Goal: Information Seeking & Learning: Check status

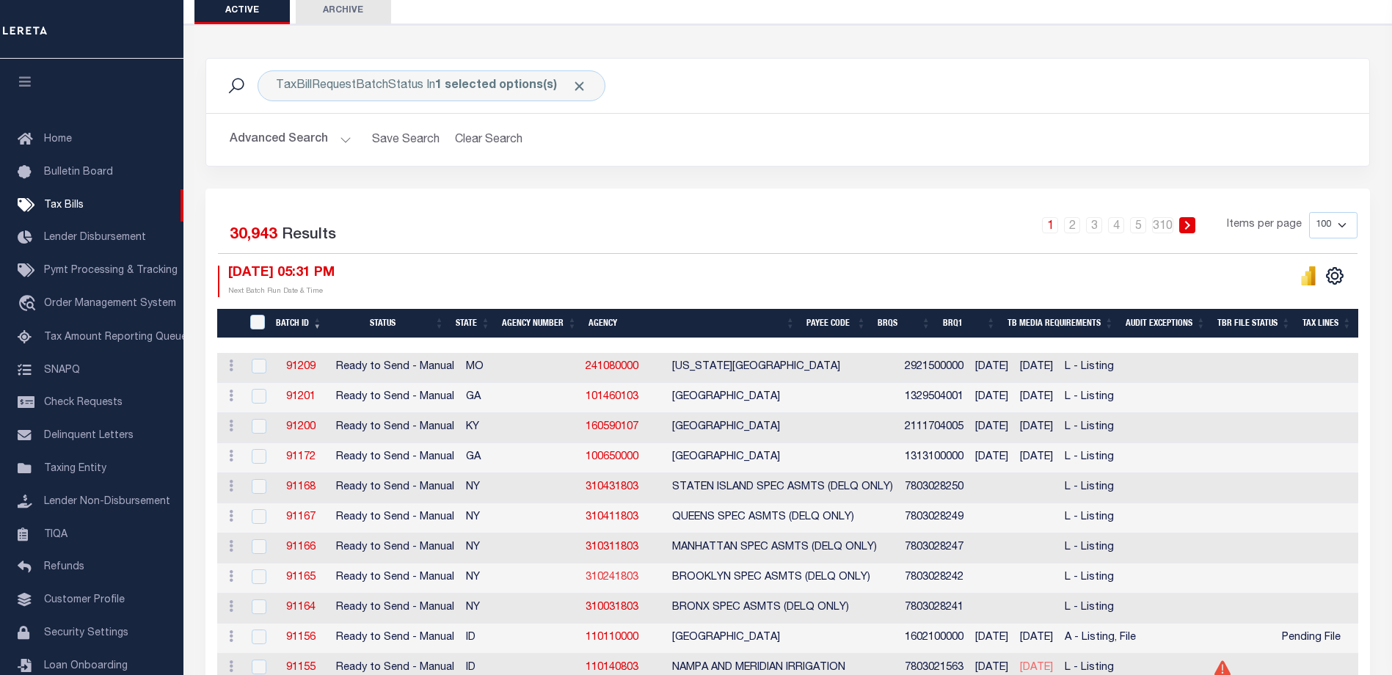
scroll to position [220, 0]
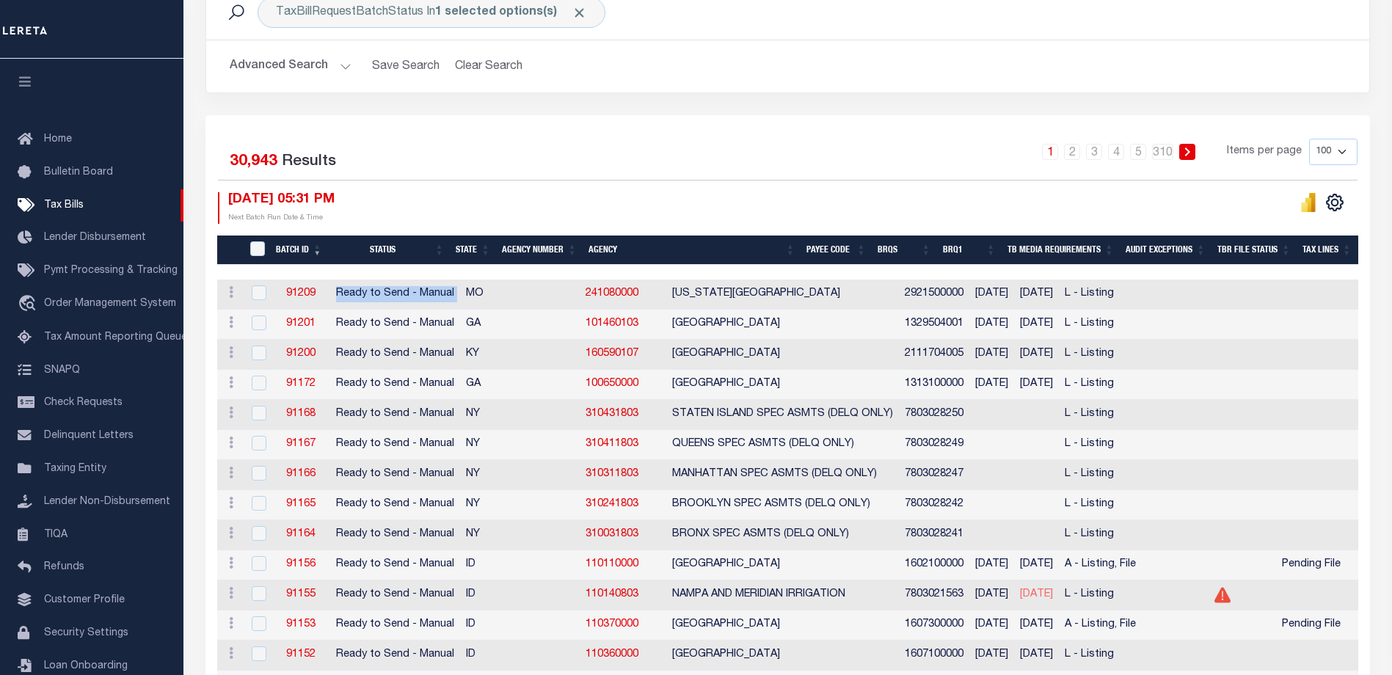
drag, startPoint x: 335, startPoint y: 291, endPoint x: 459, endPoint y: 300, distance: 124.4
click at [459, 300] on tr "ACTIONS Delete 91209 Ready to Send - Manual MO 241080000 TEXAS COUNTY 292150000…" at bounding box center [1393, 295] width 2353 height 30
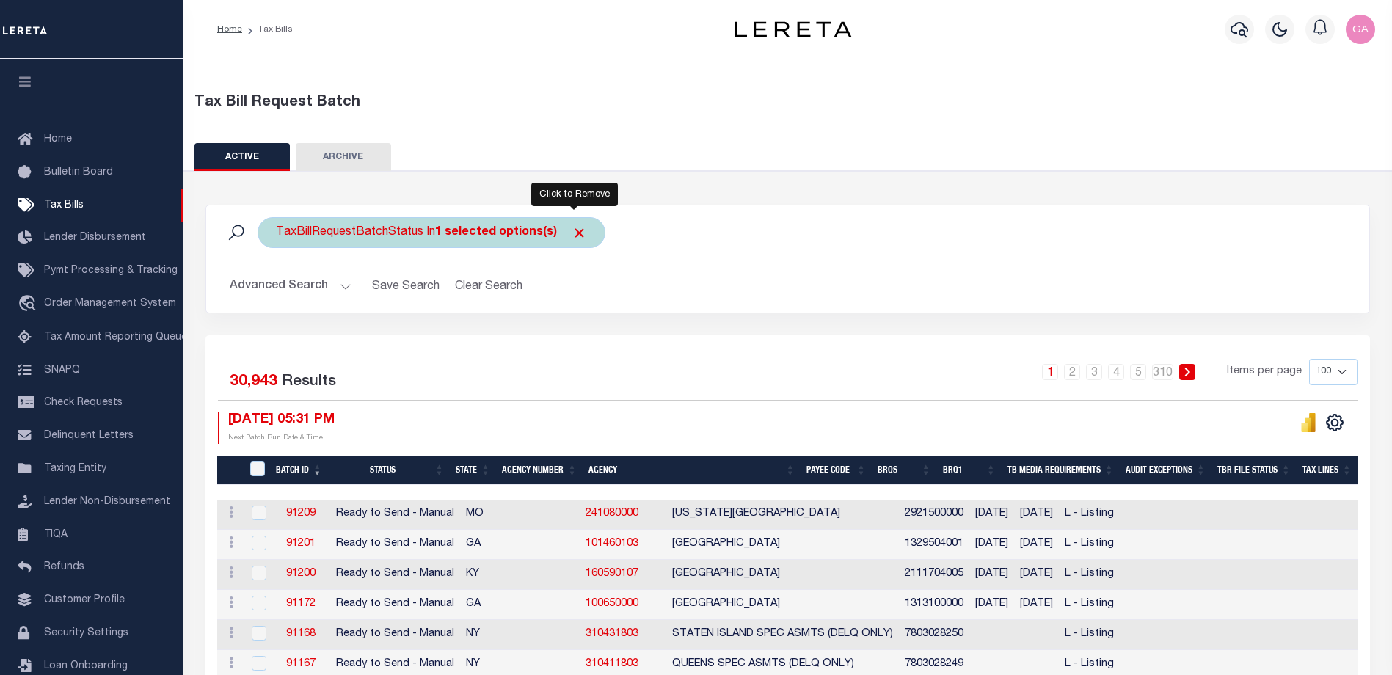
click at [572, 233] on span "Click to Remove" at bounding box center [579, 232] width 15 height 15
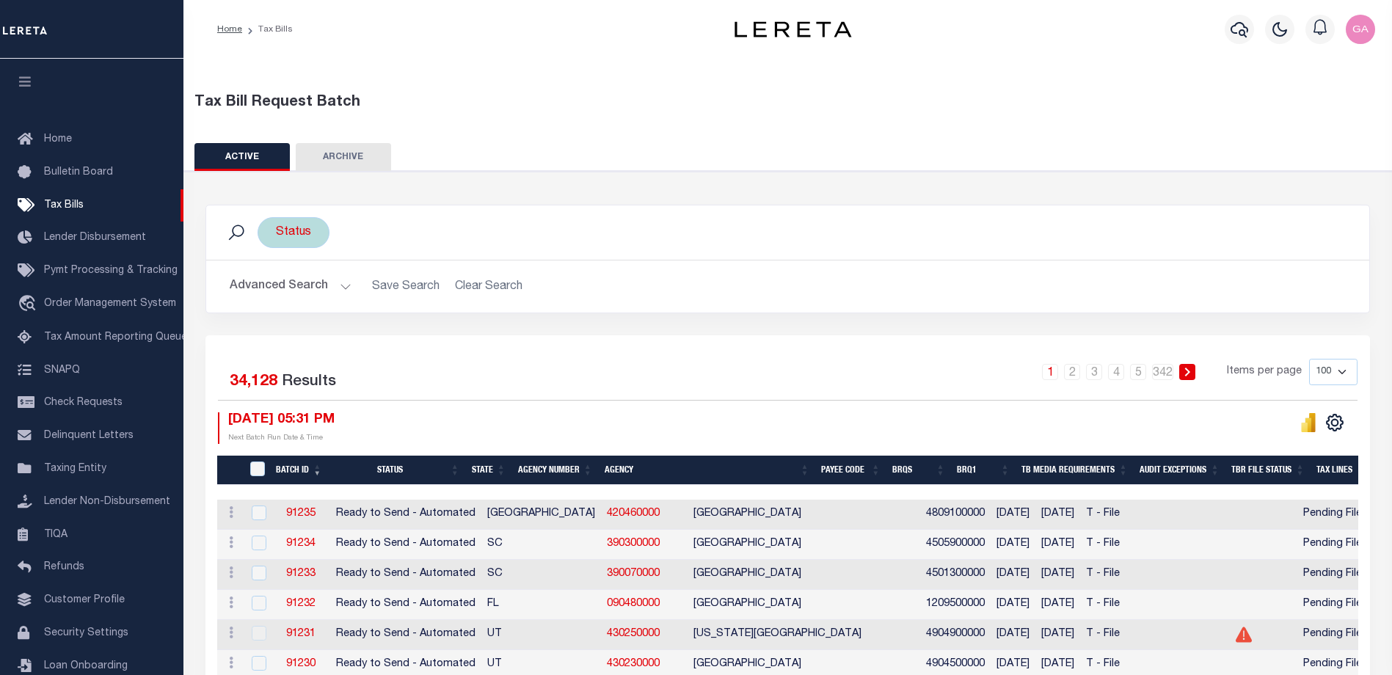
click at [300, 233] on div "Status" at bounding box center [294, 232] width 72 height 31
select select
click at [332, 265] on li "0 selected" at bounding box center [310, 262] width 58 height 15
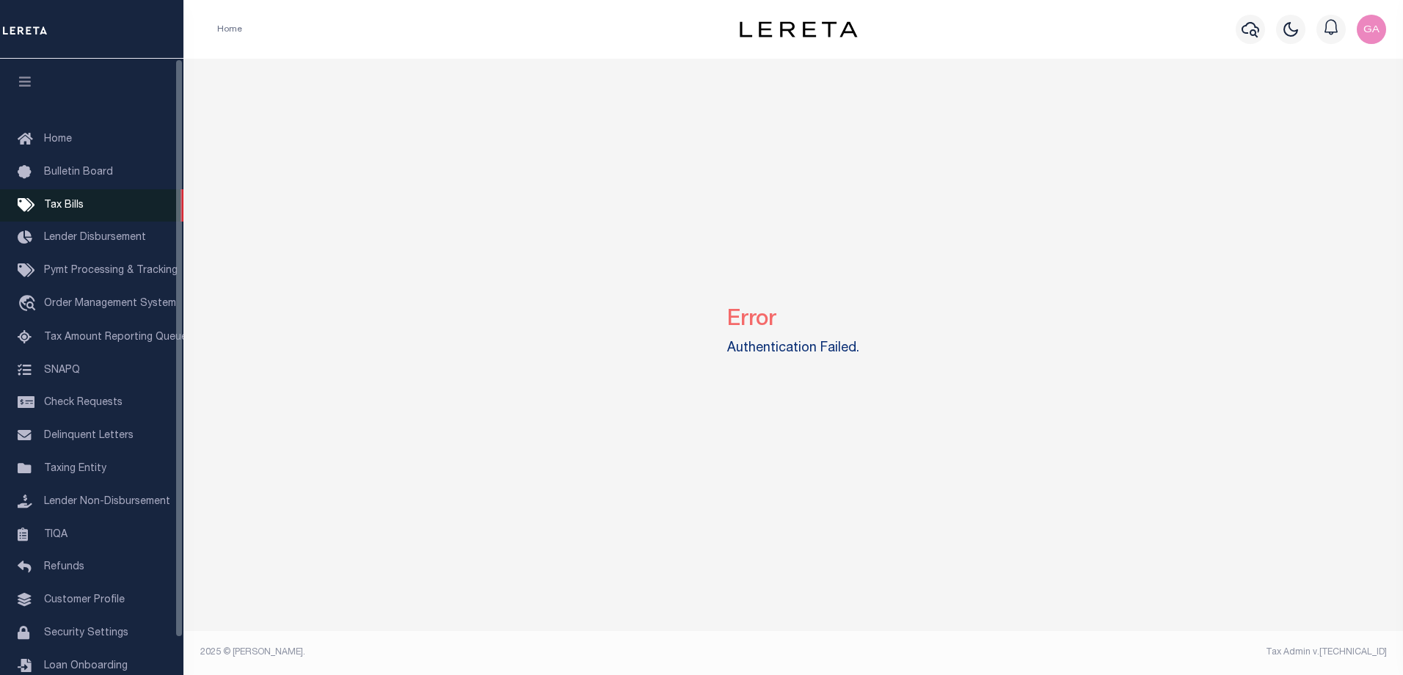
click at [70, 199] on link "Tax Bills" at bounding box center [92, 205] width 184 height 33
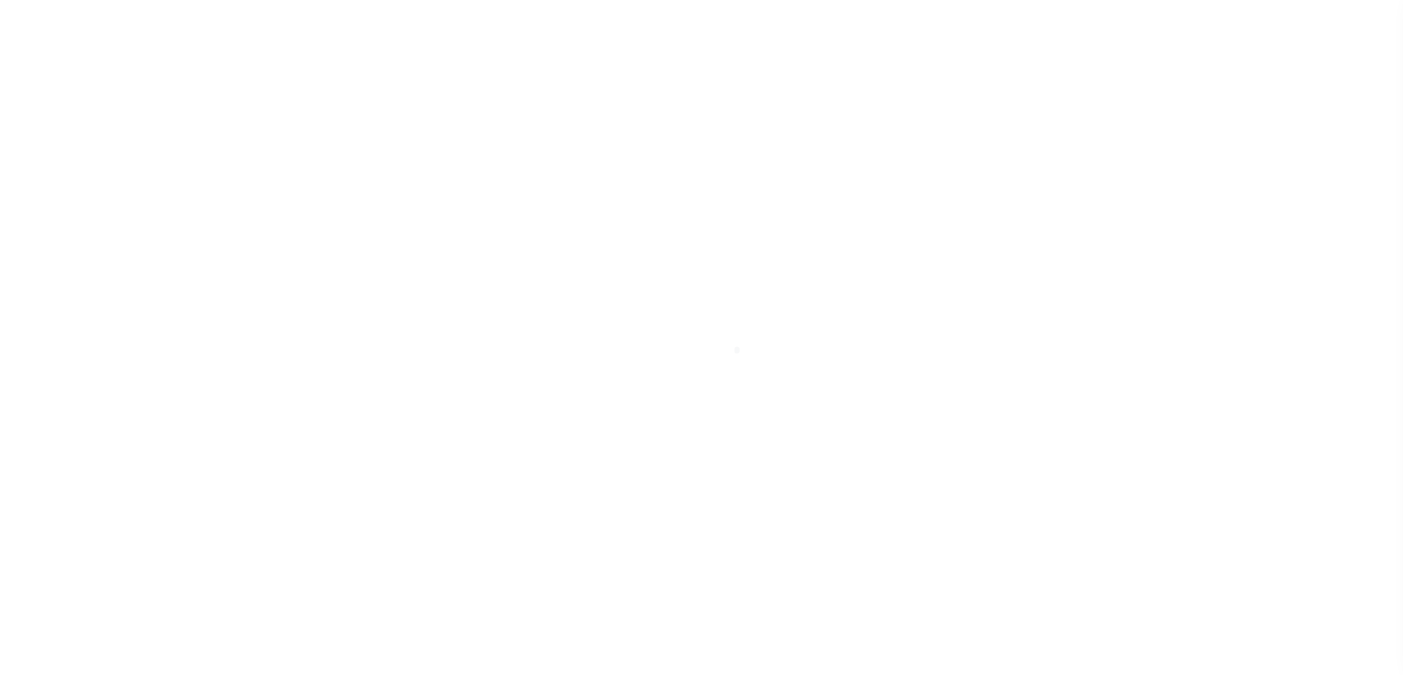
select select
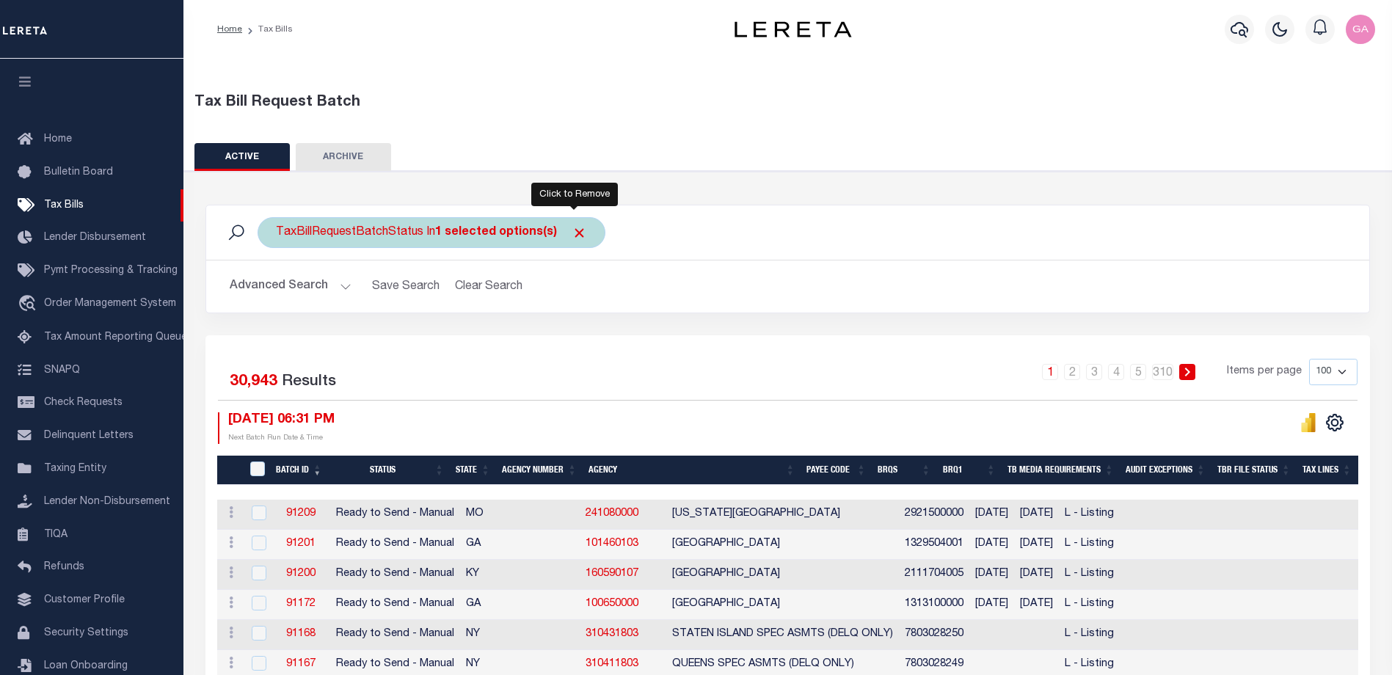
click at [580, 232] on span "Click to Remove" at bounding box center [579, 232] width 15 height 15
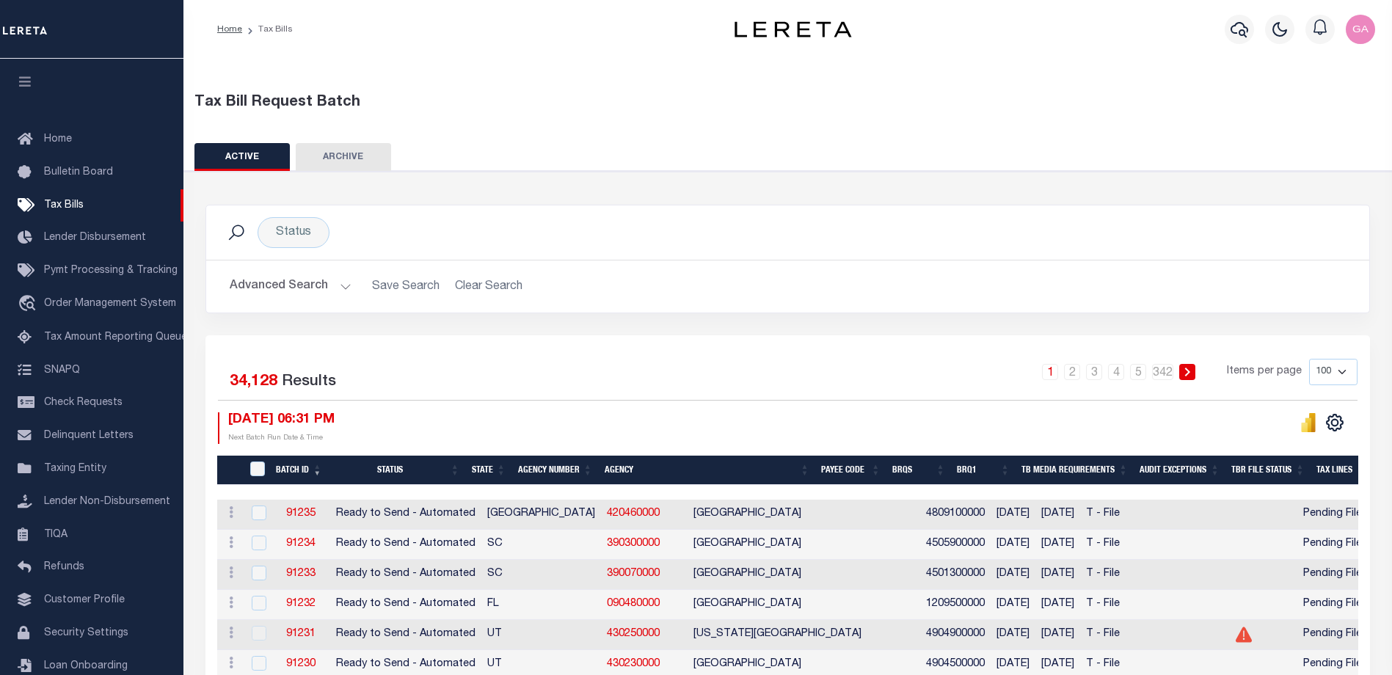
click at [339, 284] on button "Advanced Search" at bounding box center [291, 286] width 122 height 29
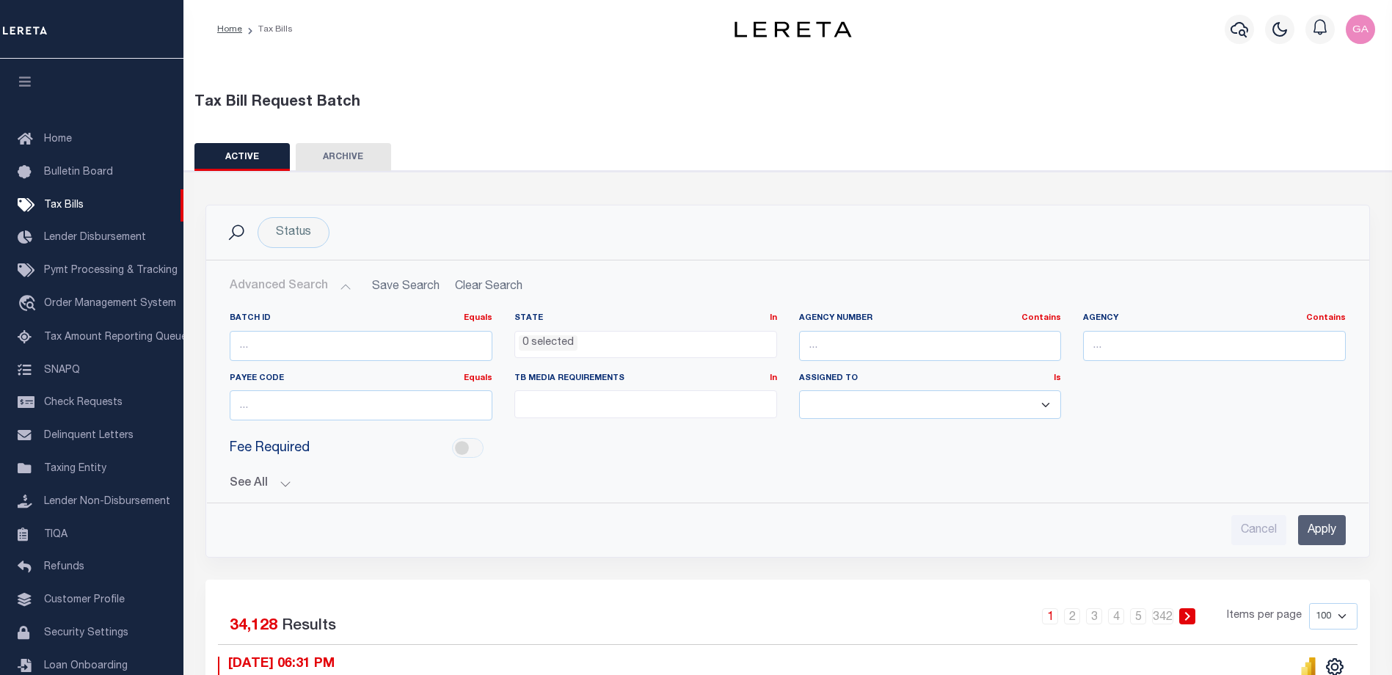
click at [282, 482] on button "See All" at bounding box center [788, 484] width 1116 height 14
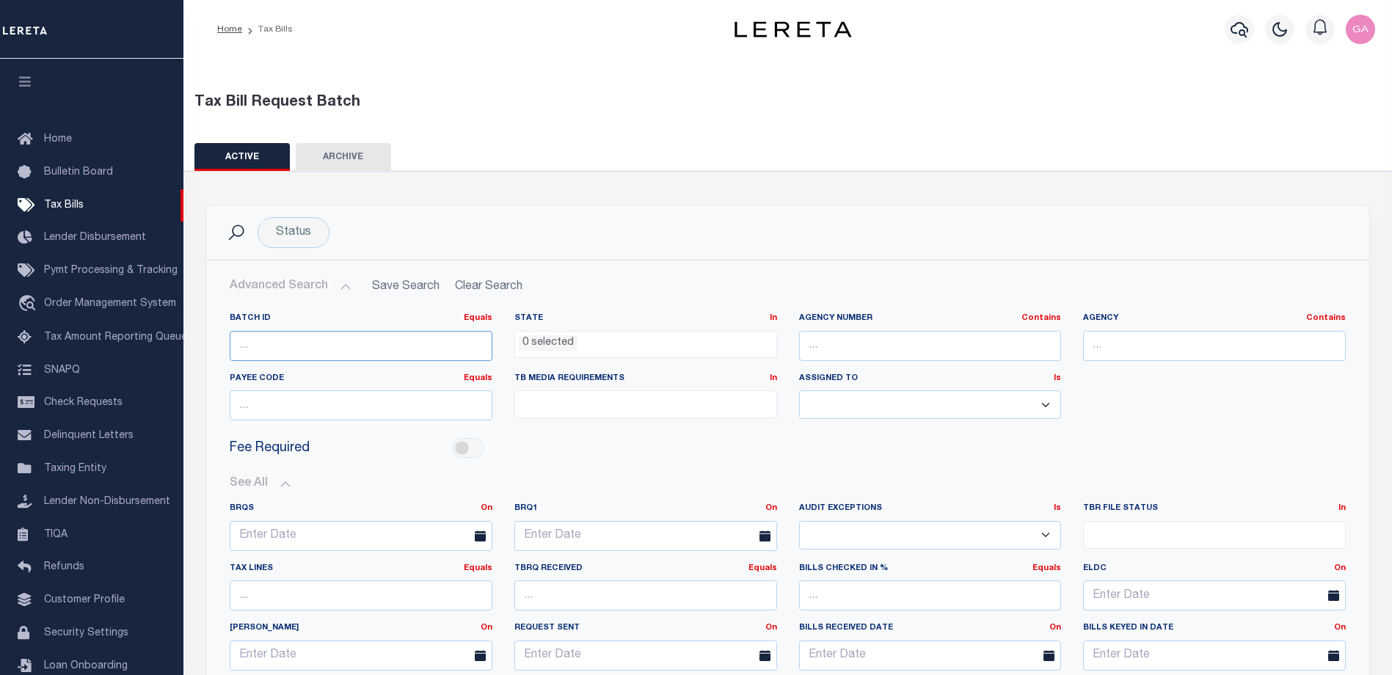
click at [277, 346] on input "number" at bounding box center [361, 346] width 263 height 30
type input "60948"
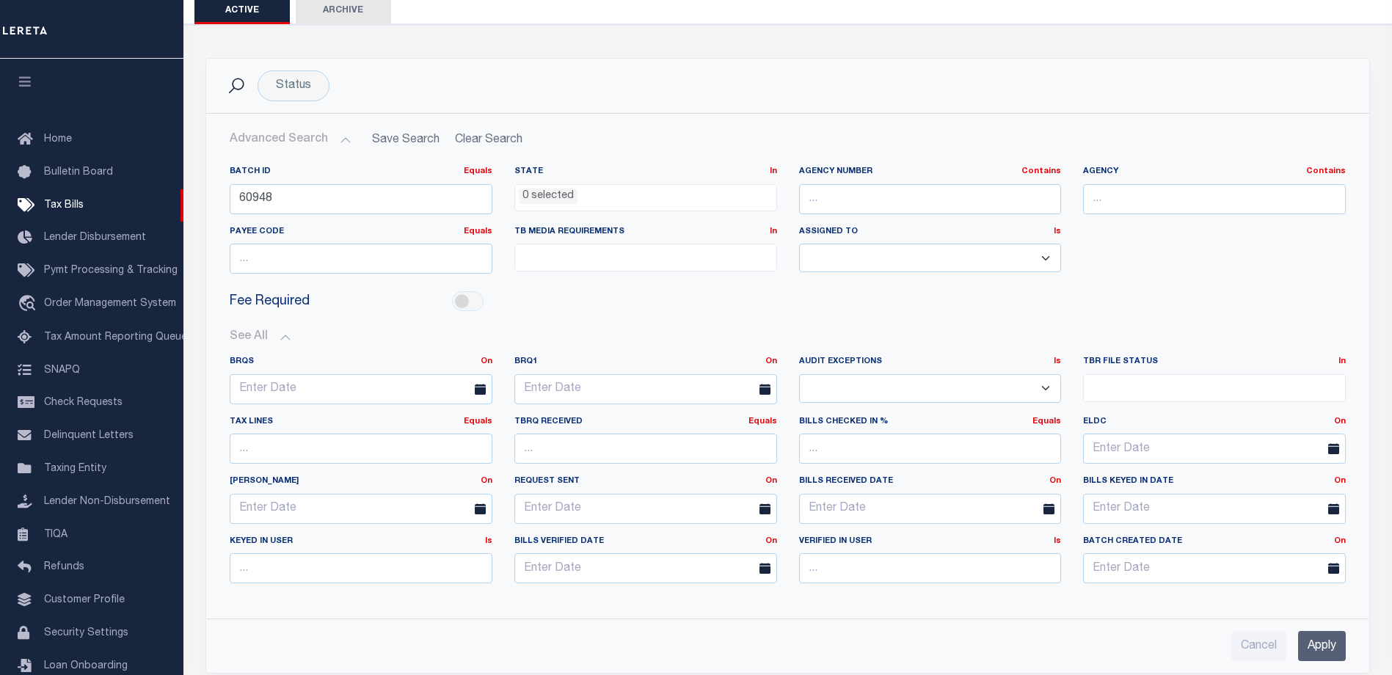
click at [1318, 643] on input "Apply" at bounding box center [1323, 646] width 48 height 30
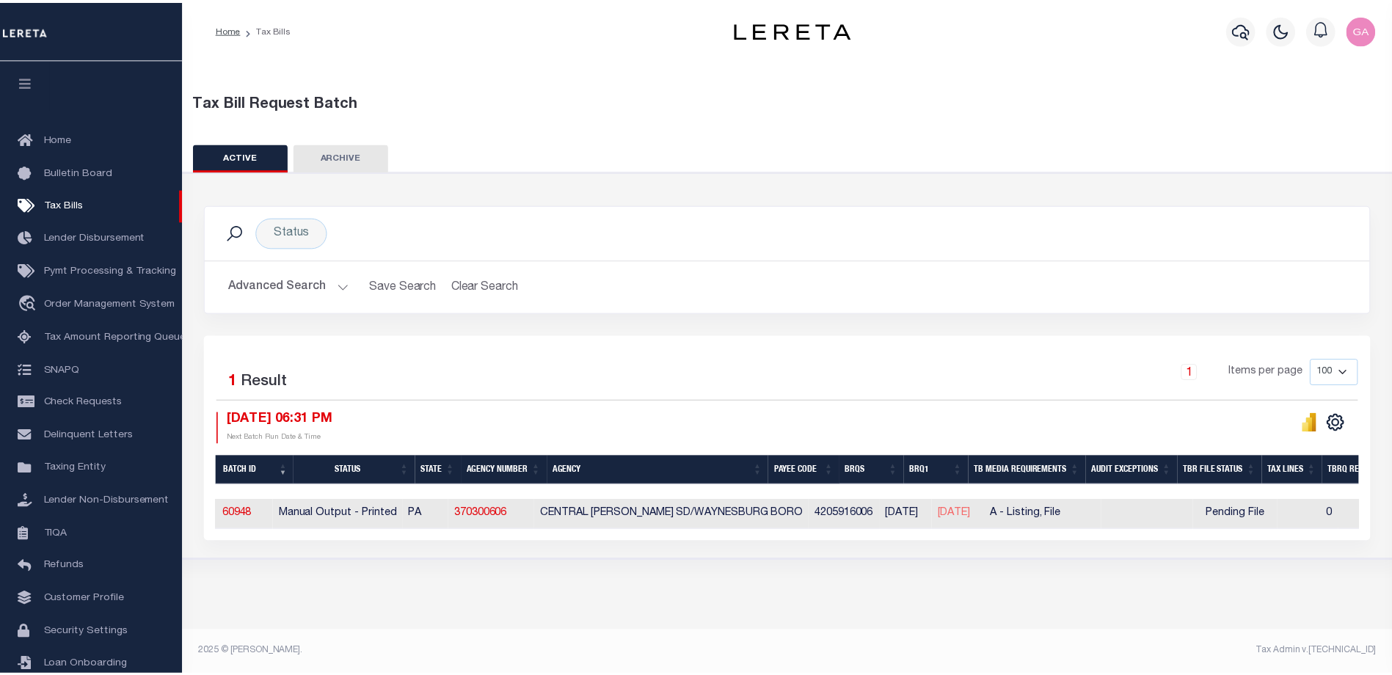
scroll to position [0, 0]
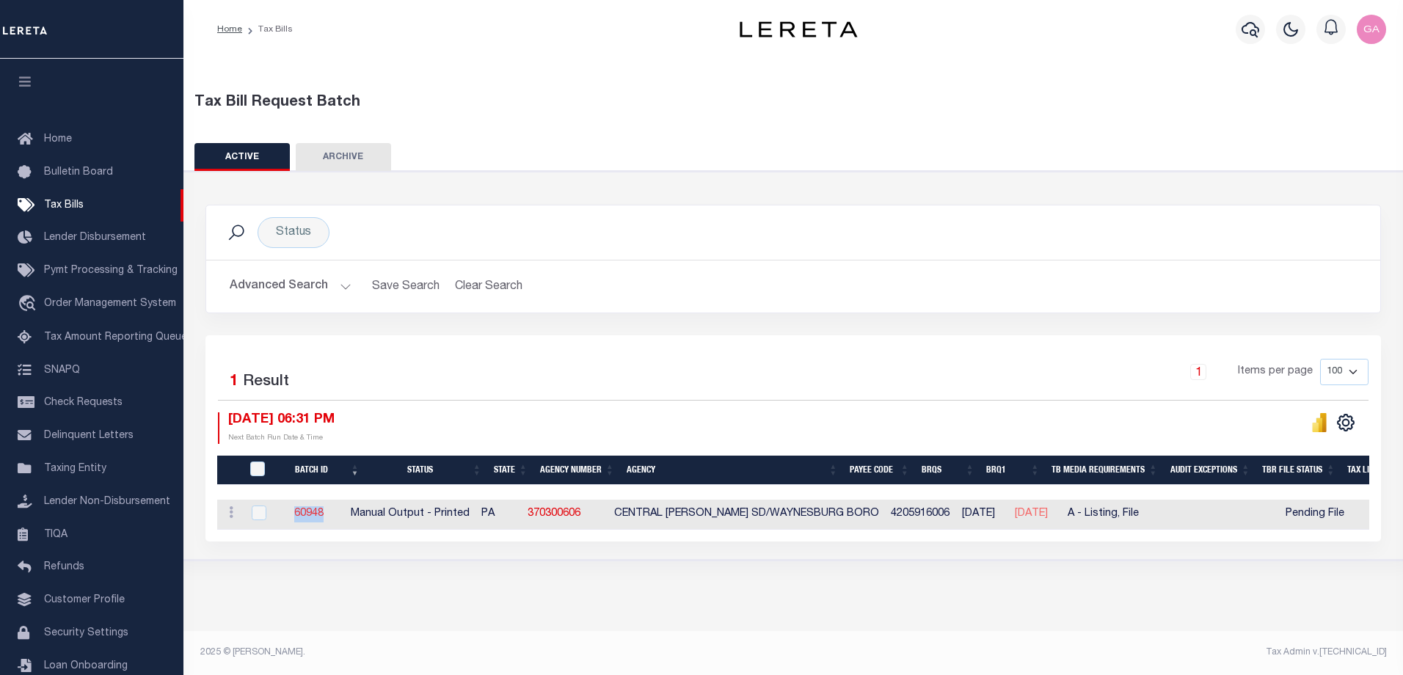
drag, startPoint x: 341, startPoint y: 518, endPoint x: 307, endPoint y: 515, distance: 34.0
click at [307, 515] on td "60948" at bounding box center [308, 515] width 73 height 30
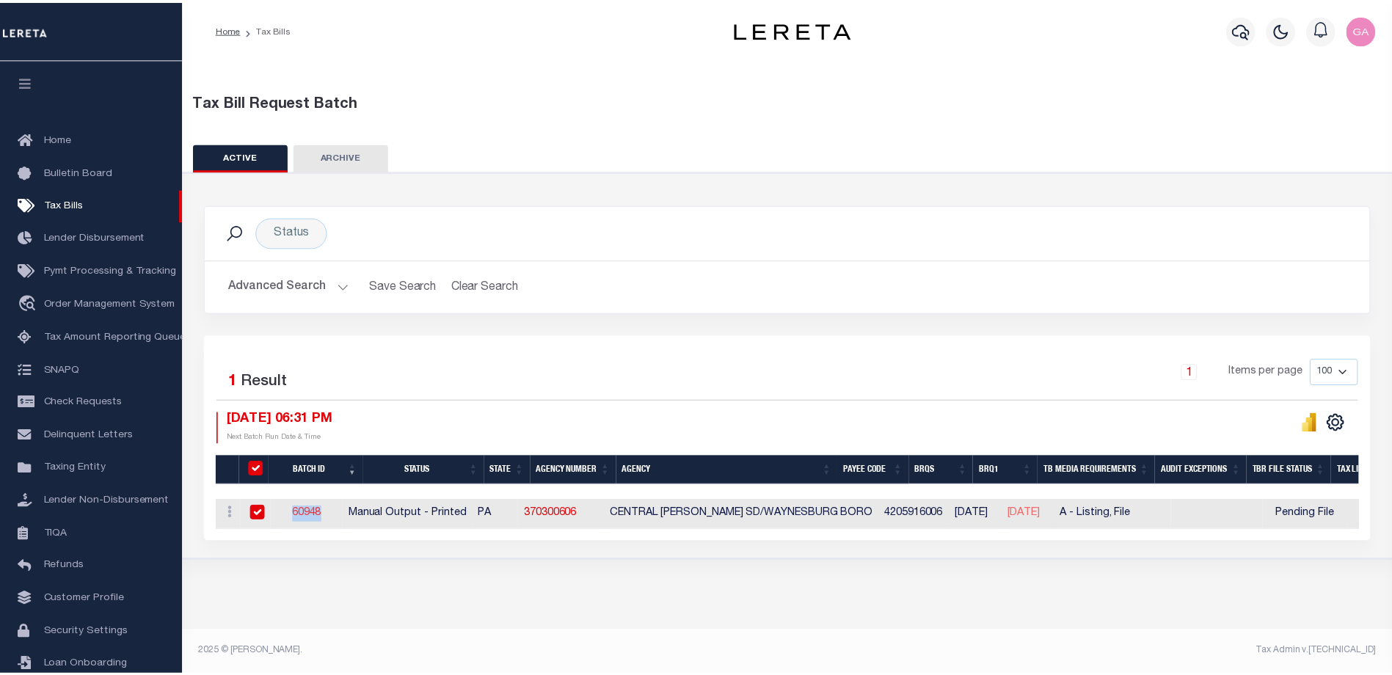
checkbox input "true"
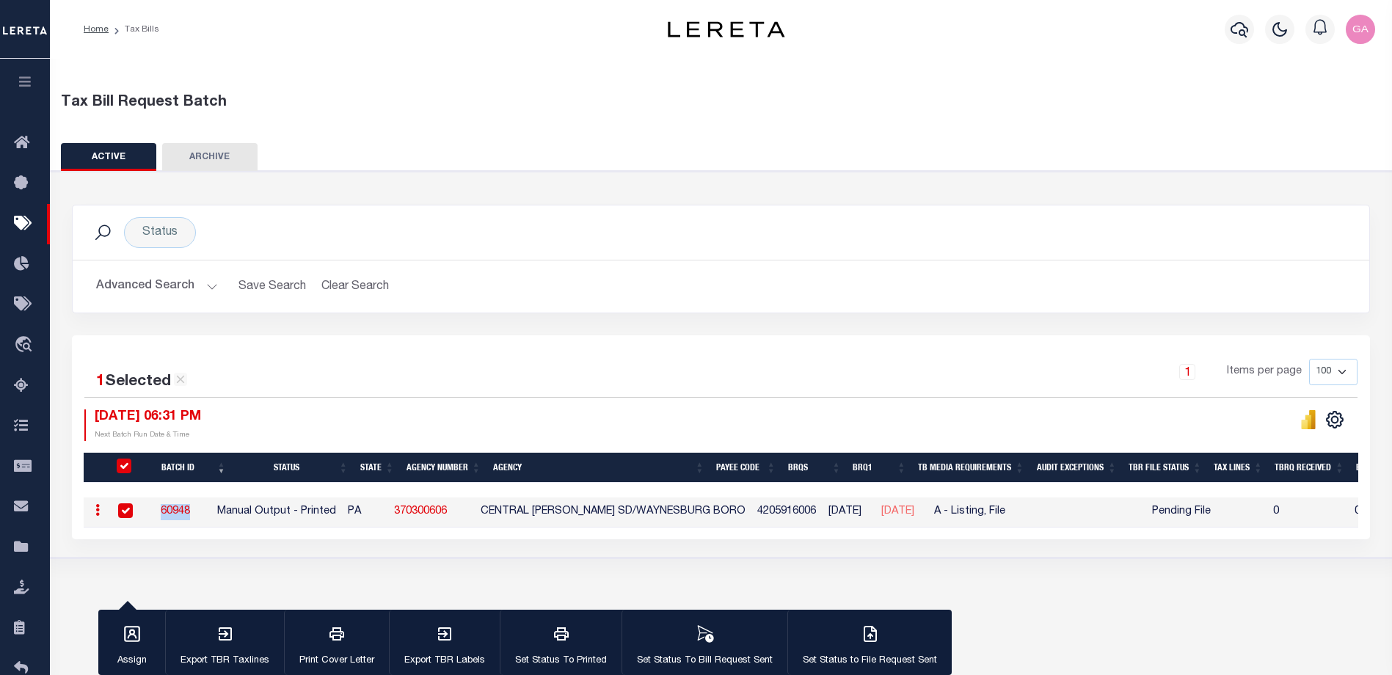
copy link "60948"
click at [584, 115] on div "Tax Bill Request Batch" at bounding box center [721, 109] width 1343 height 34
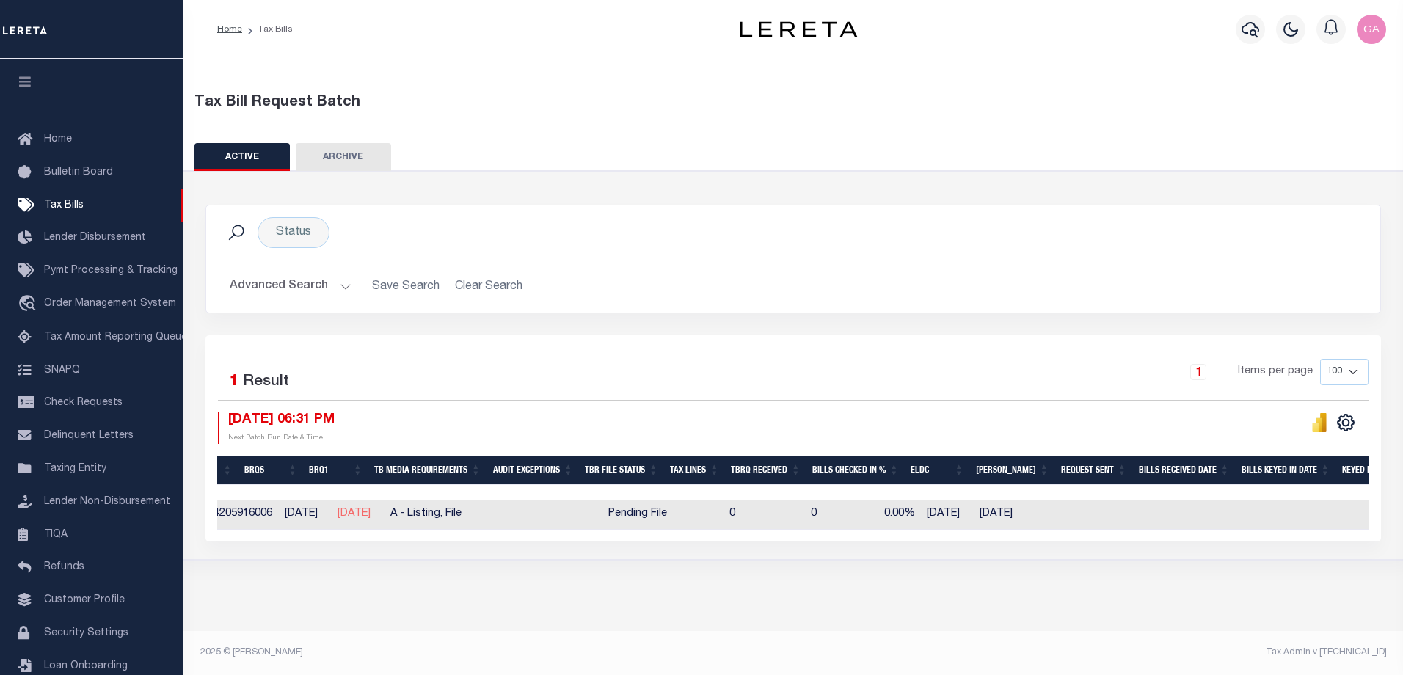
scroll to position [0, 736]
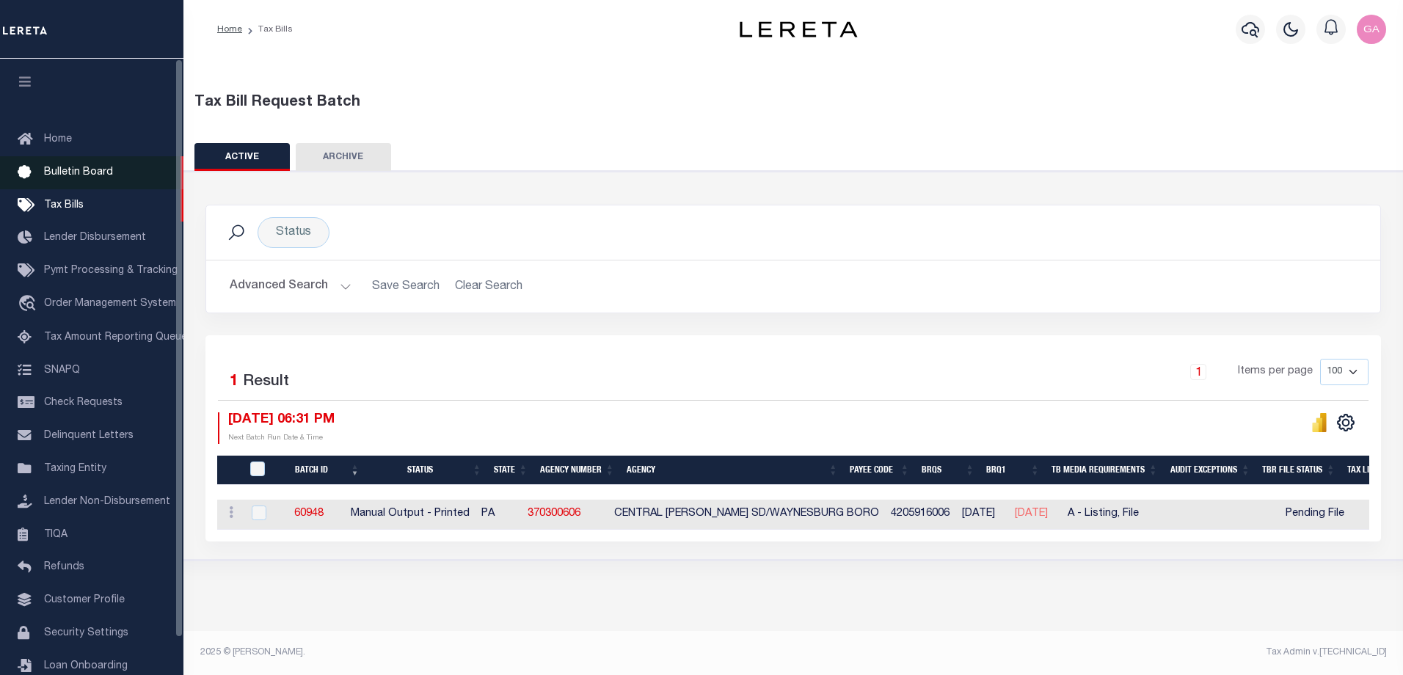
click at [58, 164] on link "Bulletin Board" at bounding box center [92, 172] width 184 height 33
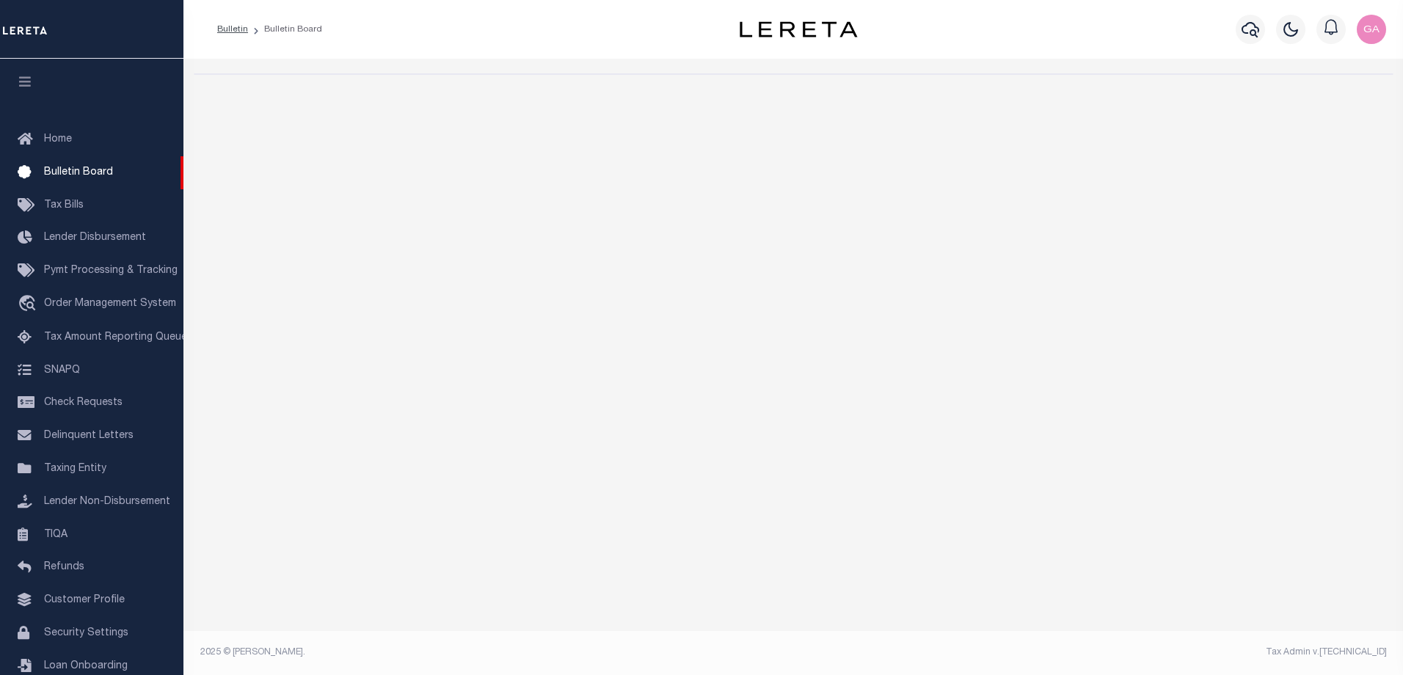
select select "50"
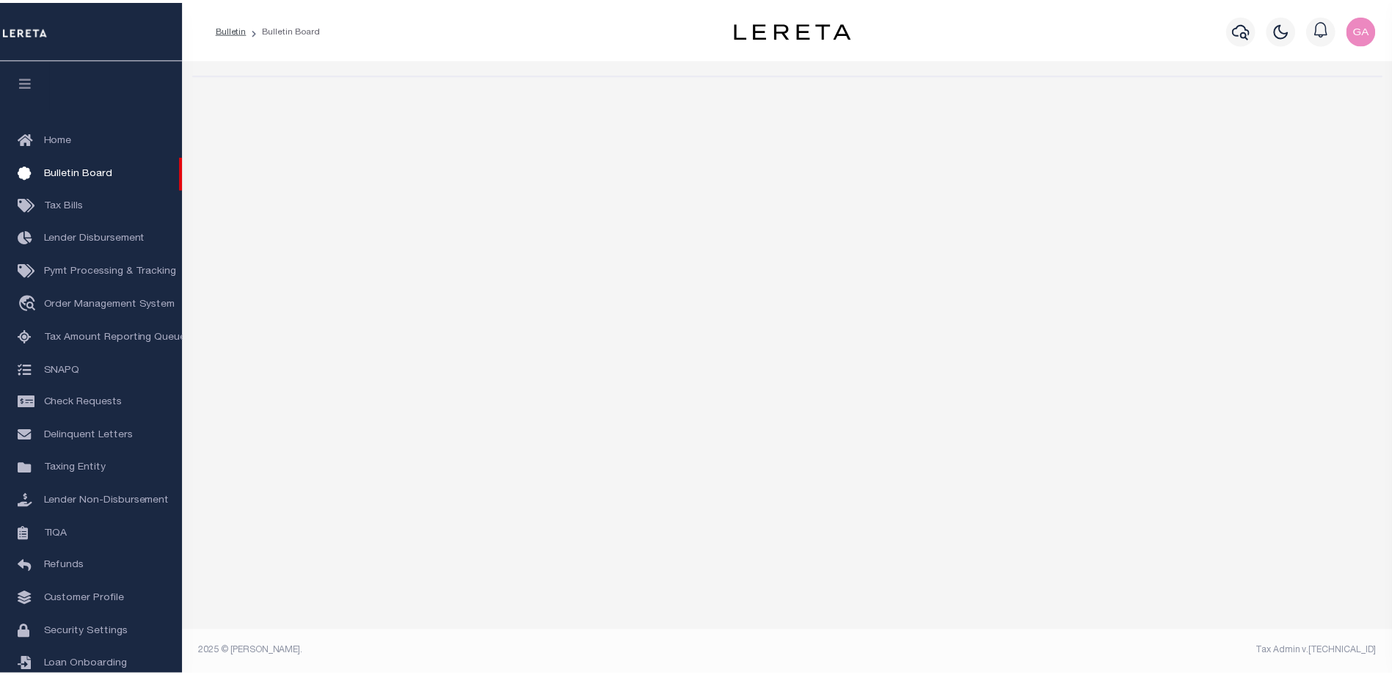
select select "50"
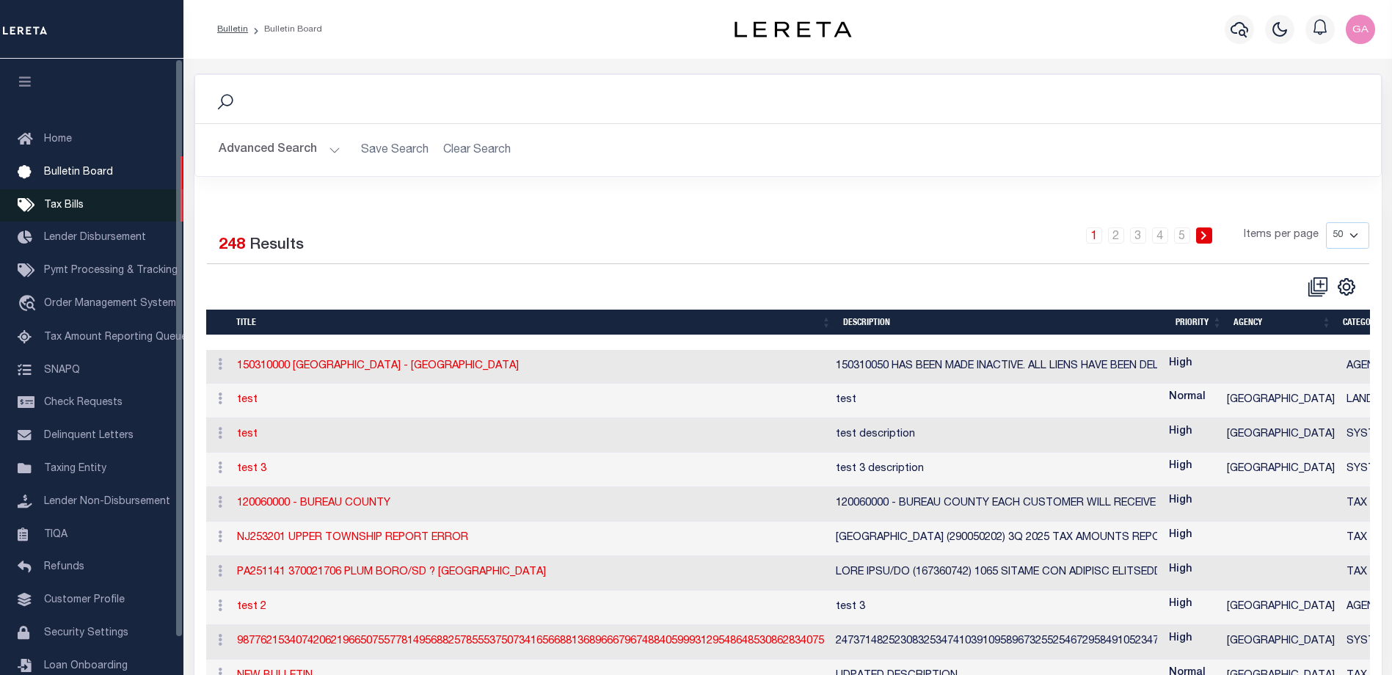
click at [68, 199] on link "Tax Bills" at bounding box center [92, 205] width 184 height 33
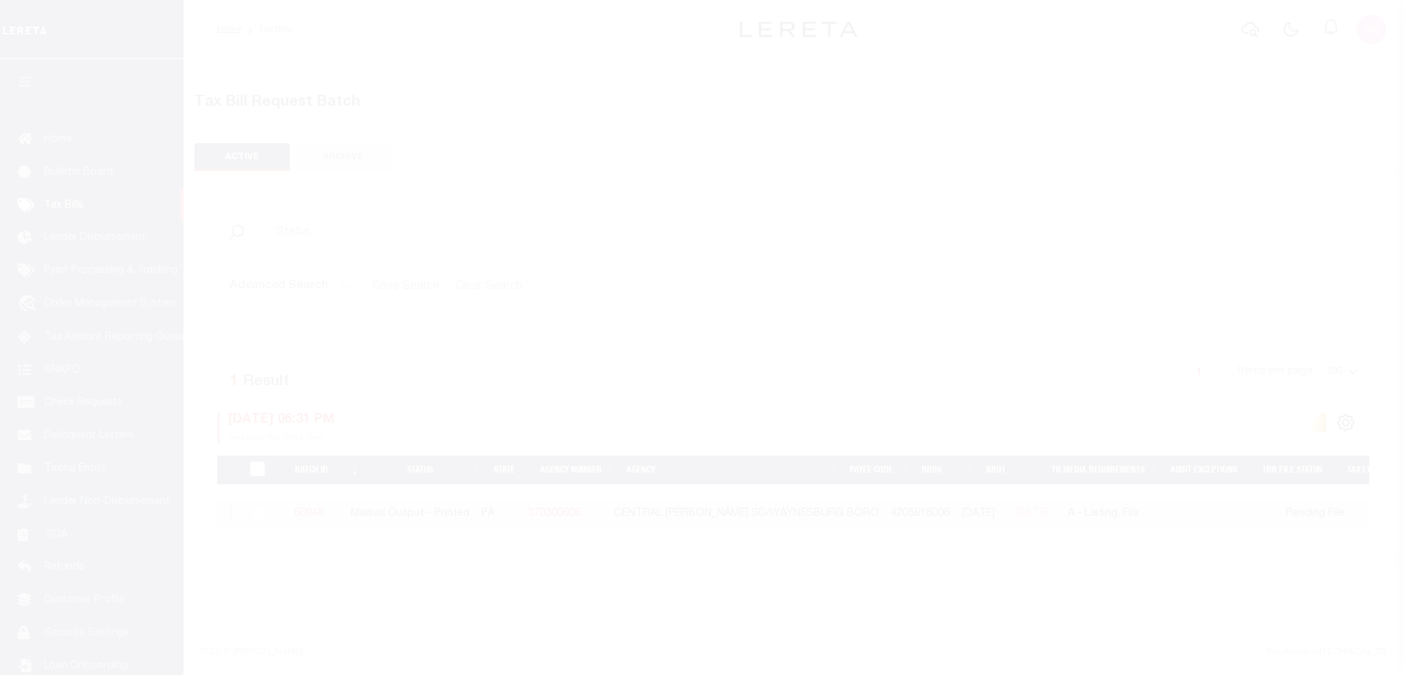
select select
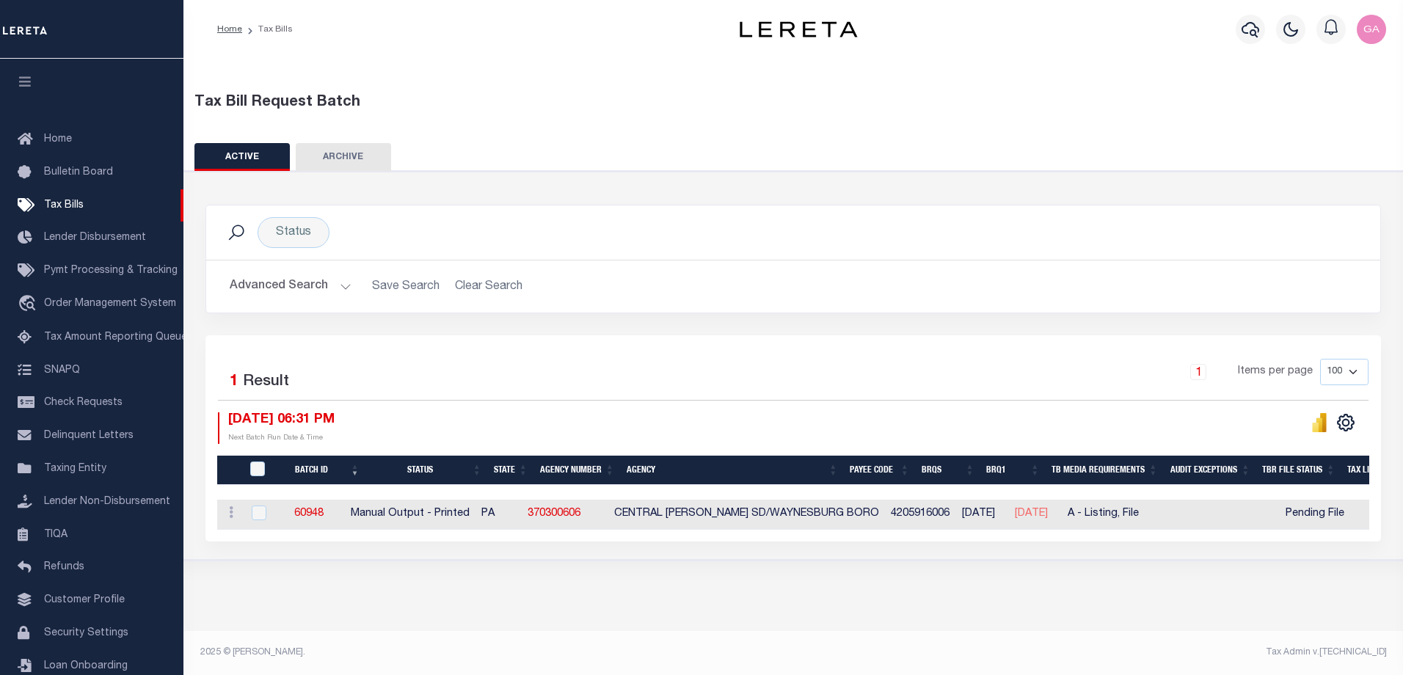
click at [341, 287] on button "Advanced Search" at bounding box center [291, 286] width 122 height 29
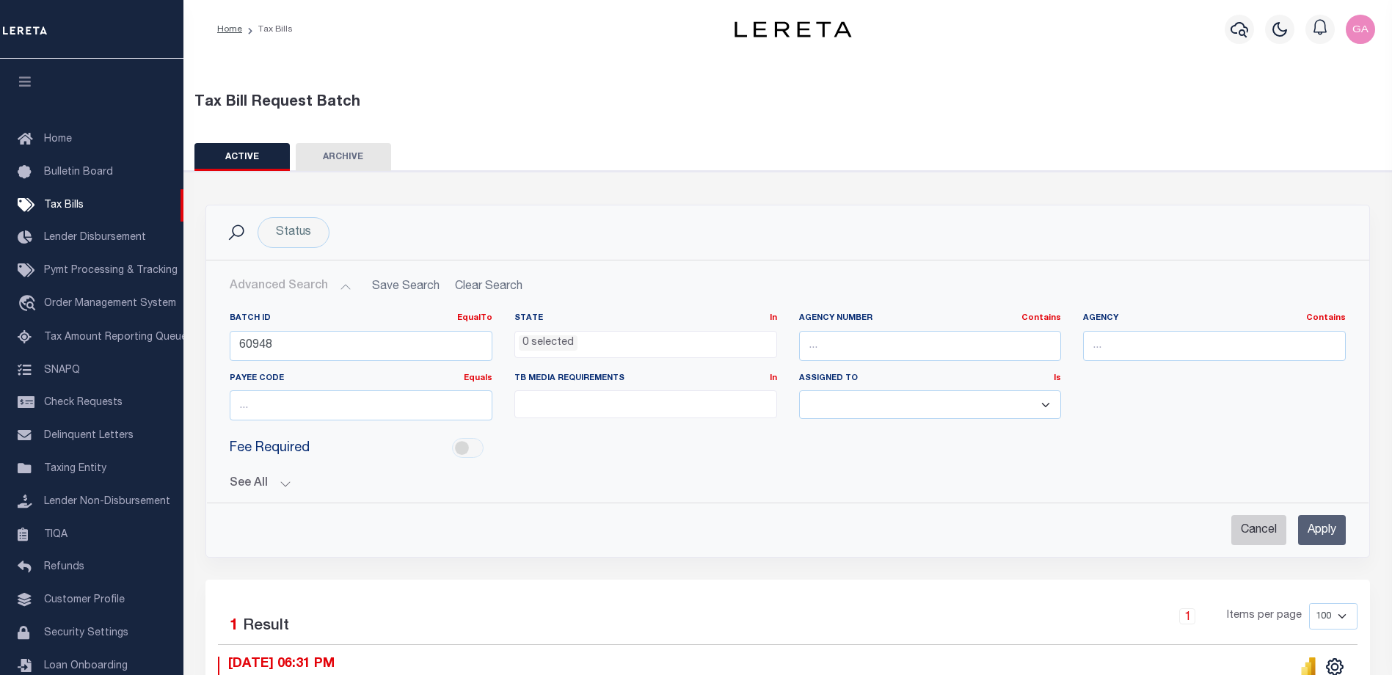
click at [1249, 534] on input "Cancel" at bounding box center [1259, 530] width 55 height 30
checkbox input "true"
select select
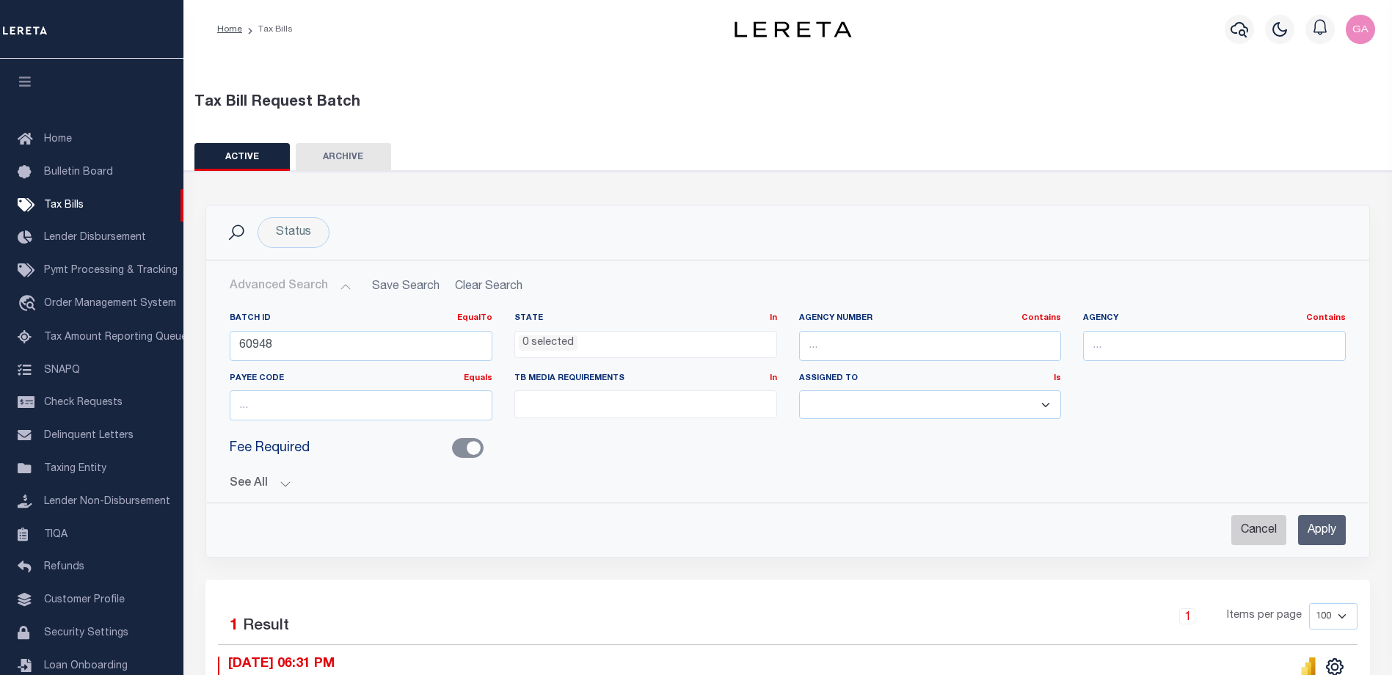
select select
checkbox input "false"
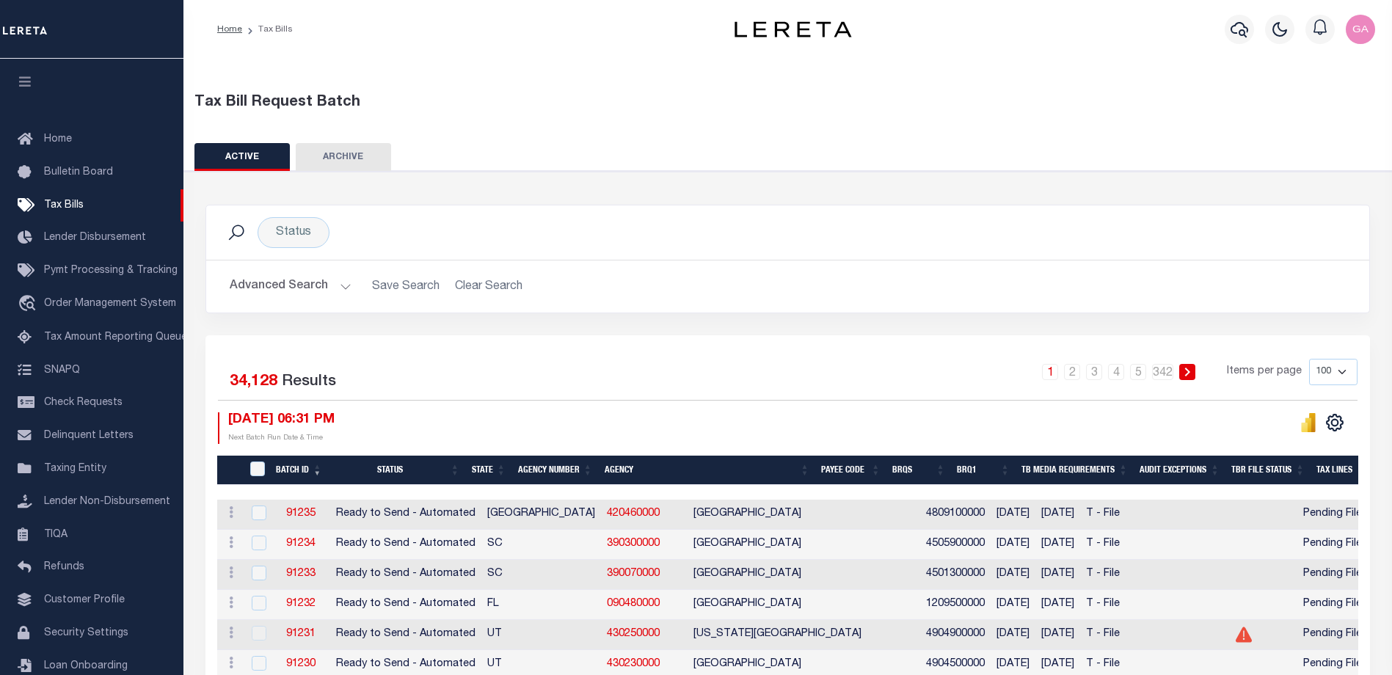
click at [443, 98] on div "Tax Bill Request Batch" at bounding box center [789, 103] width 1188 height 22
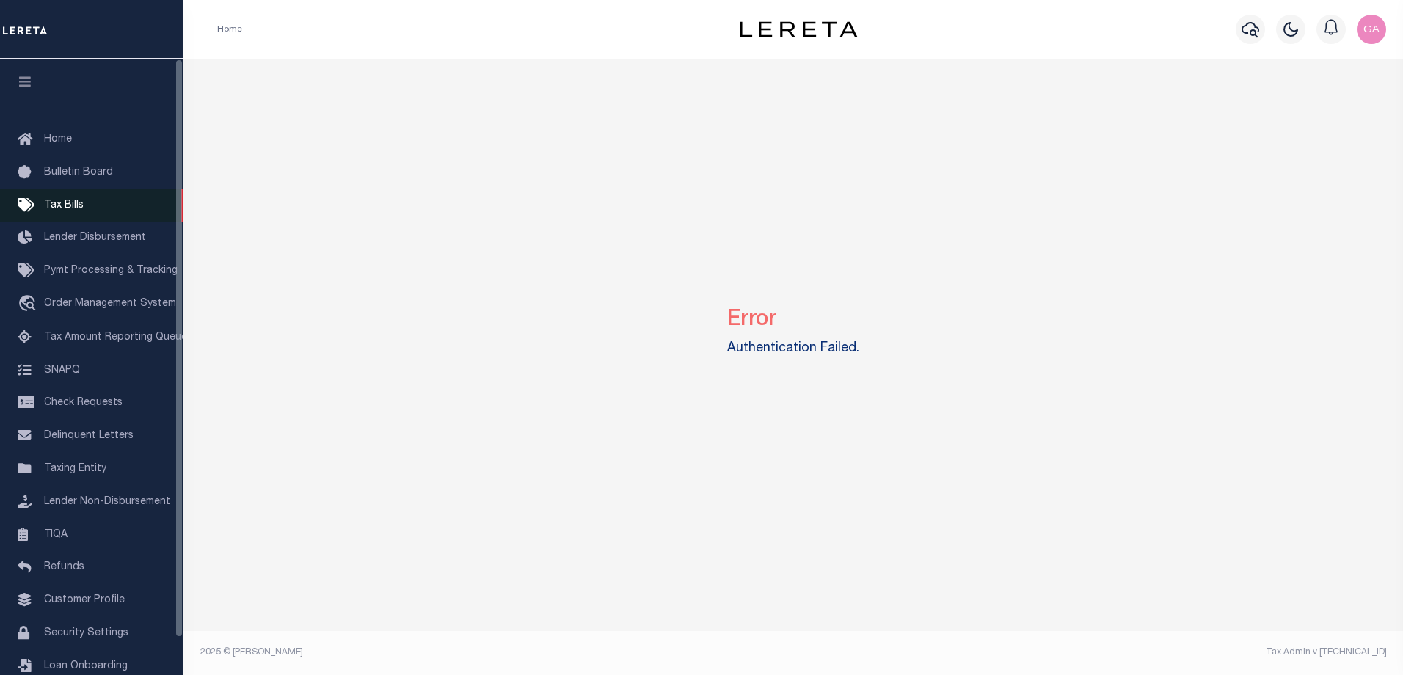
click at [76, 197] on link "Tax Bills" at bounding box center [92, 205] width 184 height 33
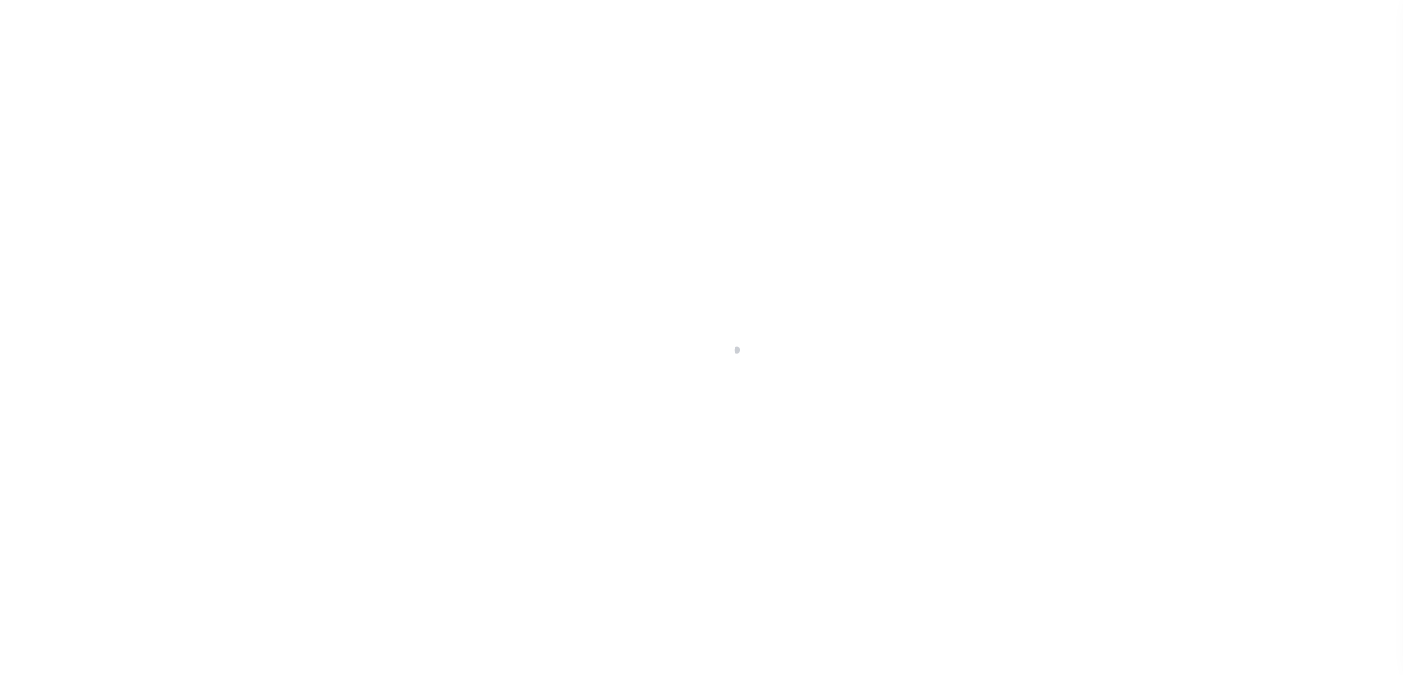
select select
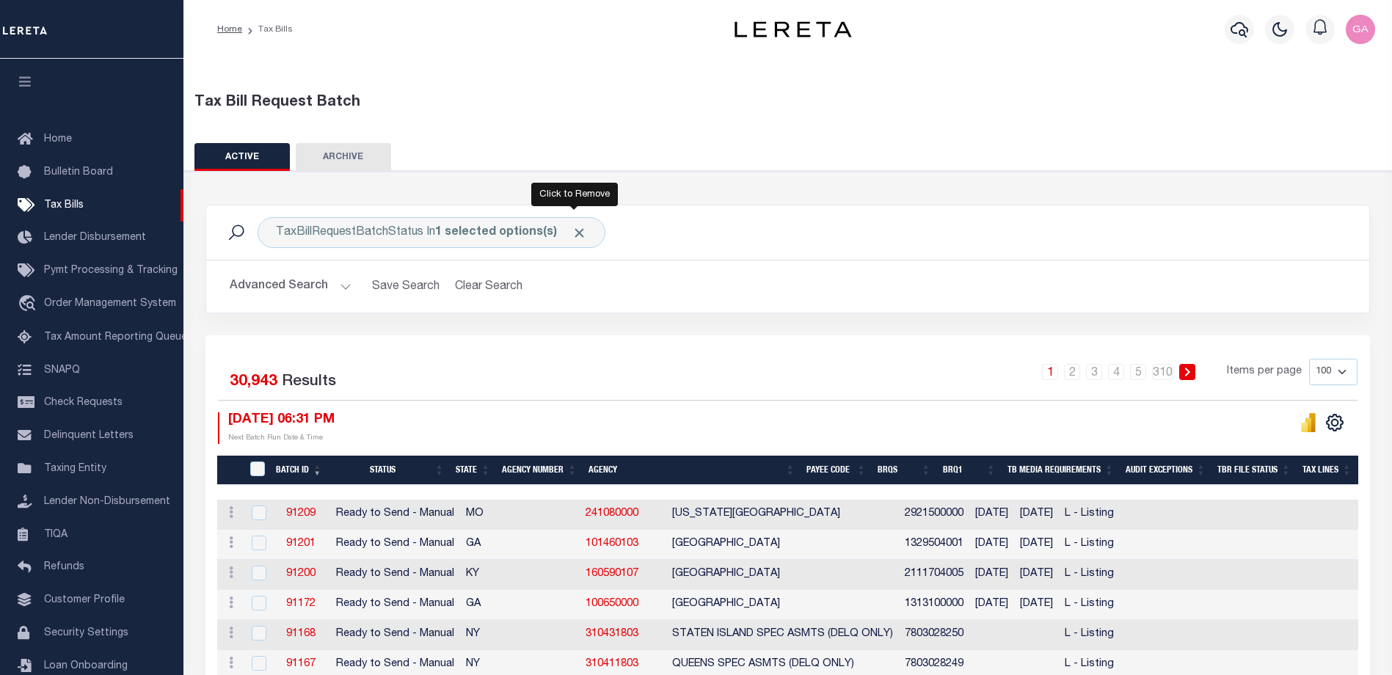
drag, startPoint x: 575, startPoint y: 233, endPoint x: 549, endPoint y: 238, distance: 26.2
click at [575, 232] on span "Click to Remove" at bounding box center [579, 232] width 15 height 15
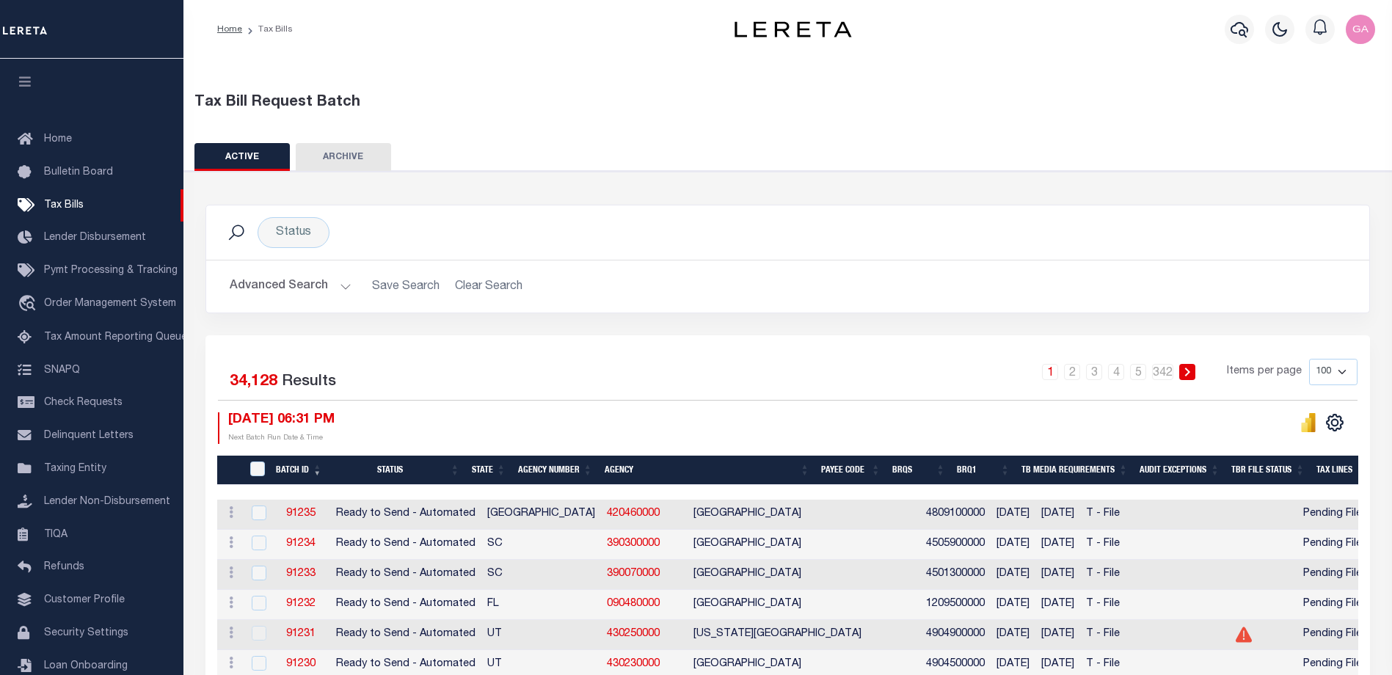
click at [345, 288] on button "Advanced Search" at bounding box center [291, 286] width 122 height 29
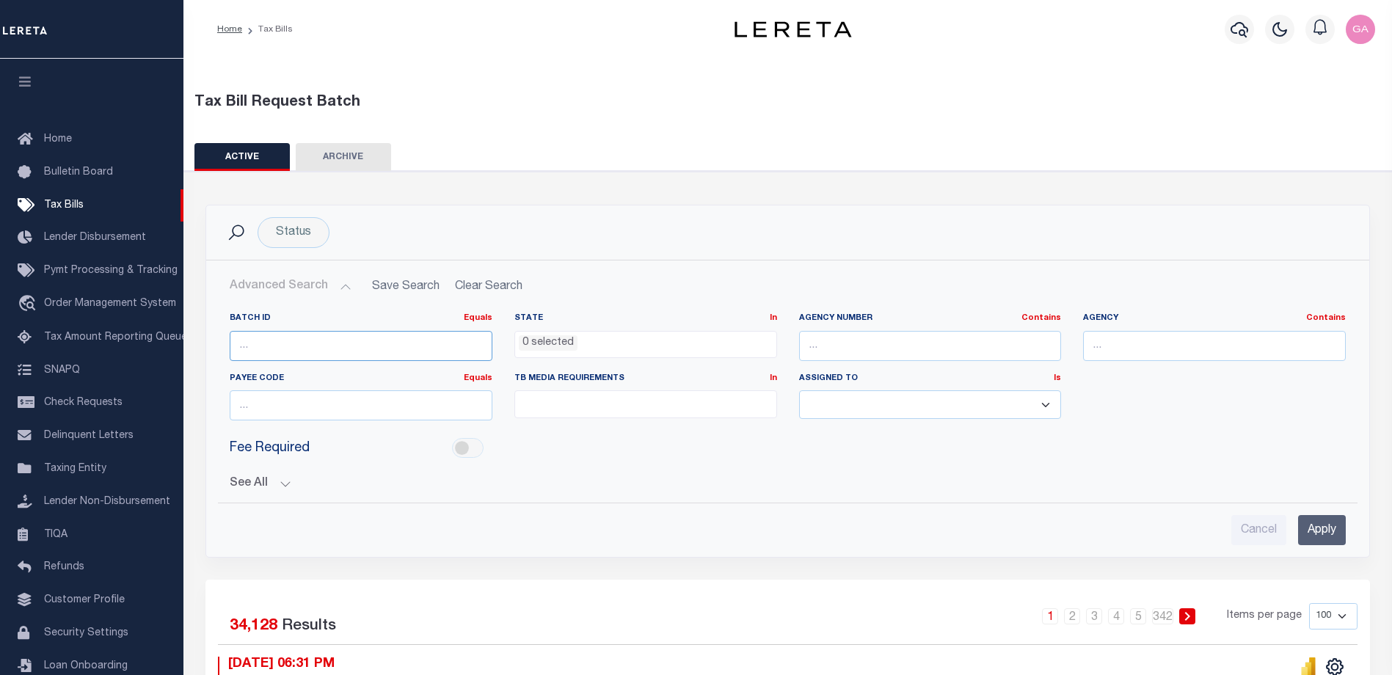
click at [346, 344] on input "number" at bounding box center [361, 346] width 263 height 30
paste input "60948"
type input "60948"
click at [1318, 534] on input "Apply" at bounding box center [1323, 530] width 48 height 30
